Goal: Use online tool/utility: Utilize a website feature to perform a specific function

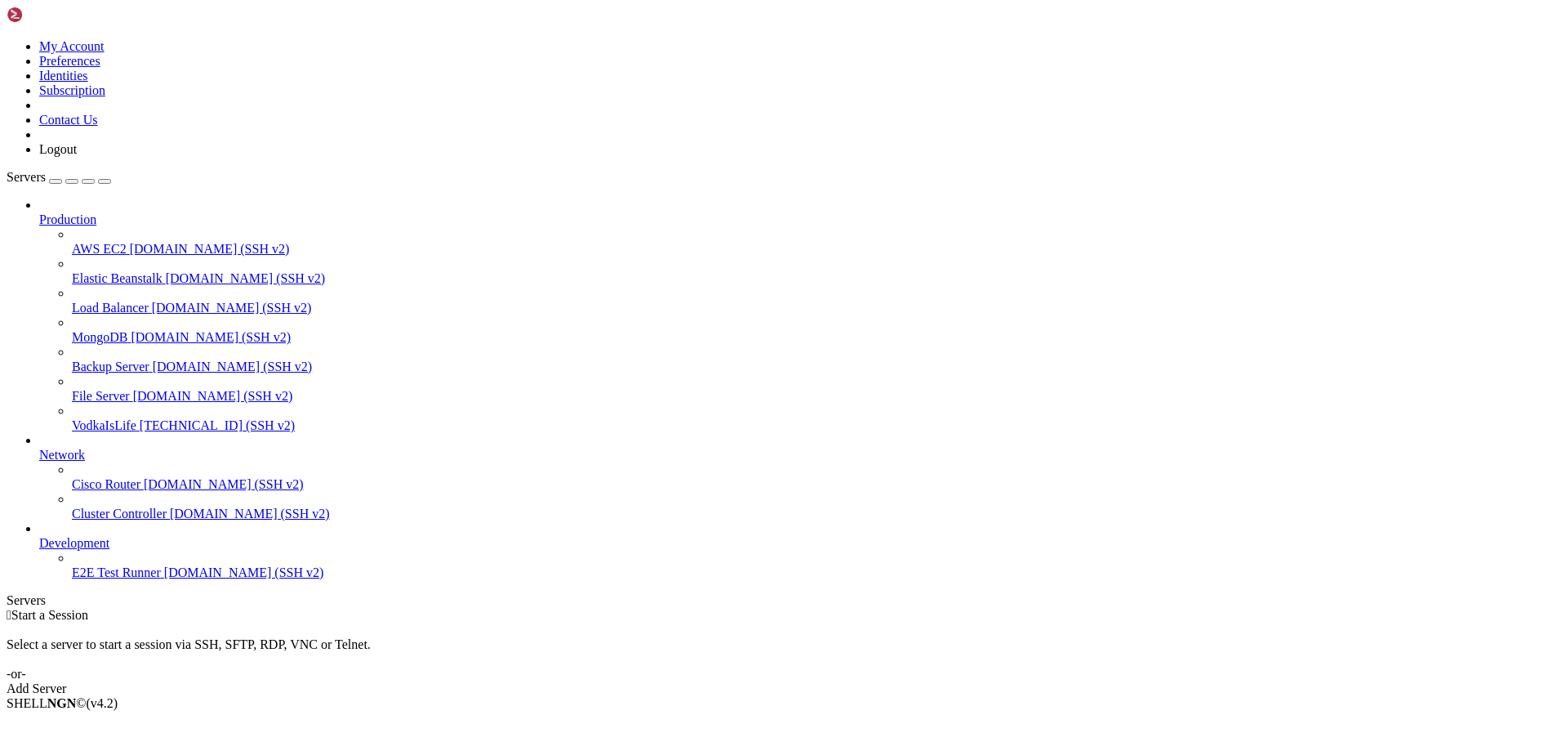
click at [140, 418] on span "[TECHNICAL_ID] (SSH v2)" at bounding box center [217, 425] width 155 height 14
click at [140, 418] on span "[TECHNICAL_ID] (SSH v2)" at bounding box center [217, 425] width 155 height 14
